Goal: Task Accomplishment & Management: Manage account settings

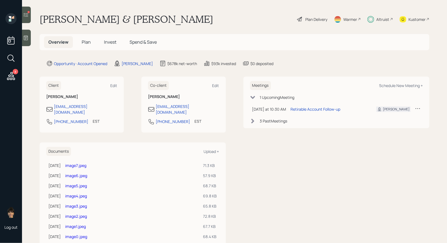
click at [109, 42] on span "Invest" at bounding box center [110, 42] width 12 height 6
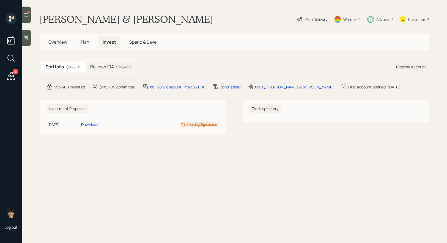
click at [102, 66] on h5 "Rollover IRA" at bounding box center [102, 66] width 24 height 5
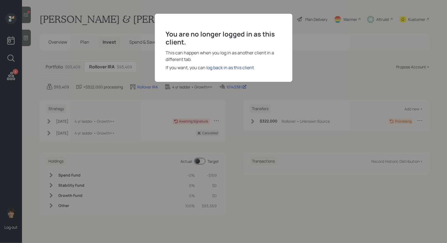
click at [220, 66] on div "log back in as this client" at bounding box center [231, 67] width 48 height 7
